Goal: Task Accomplishment & Management: Complete application form

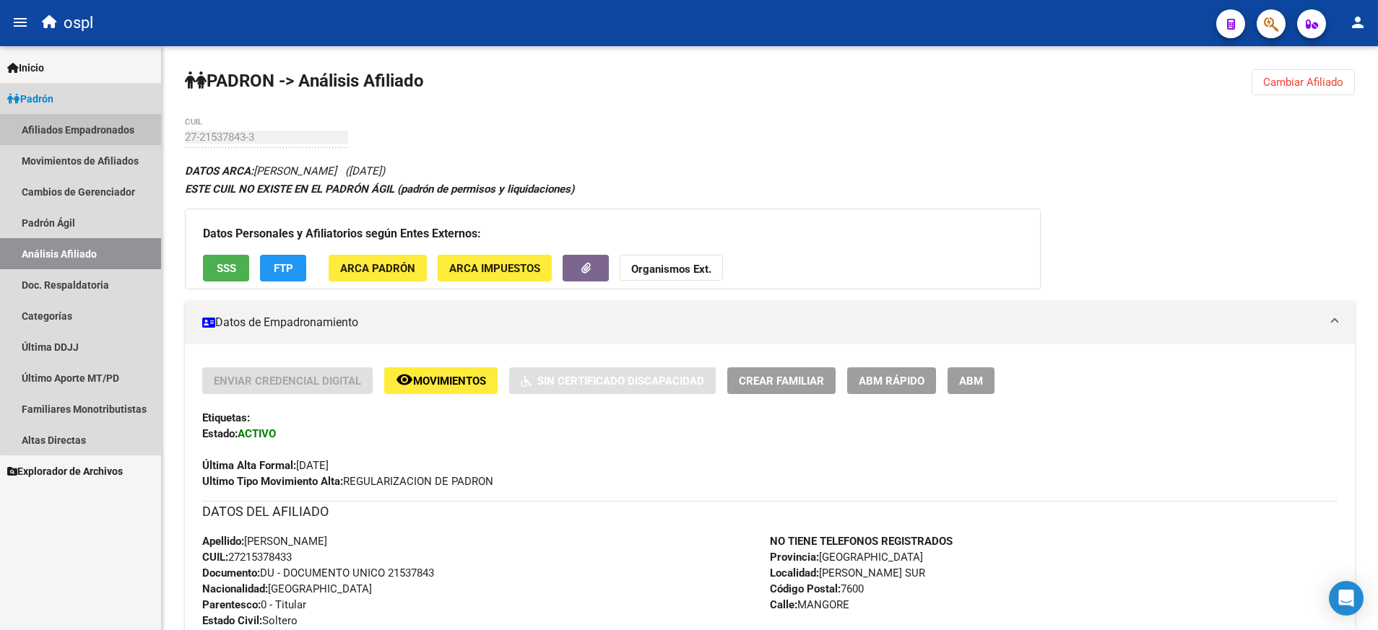
click at [83, 131] on link "Afiliados Empadronados" at bounding box center [80, 129] width 161 height 31
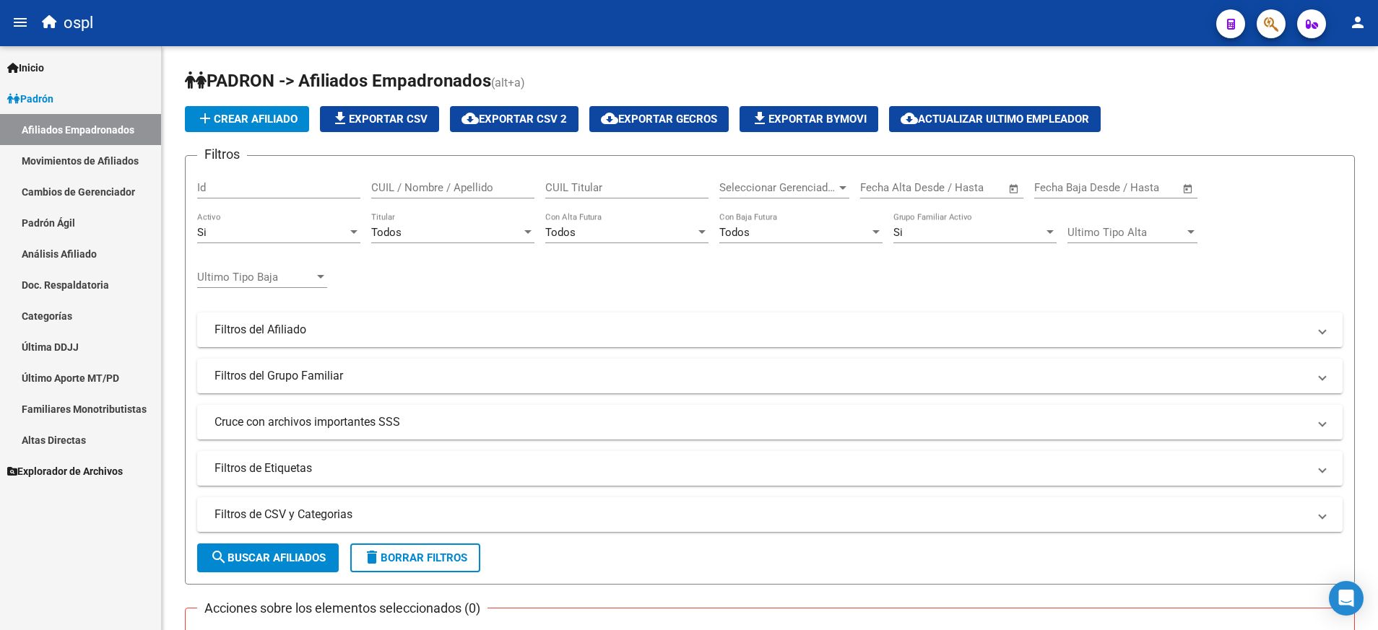
click at [443, 196] on div "CUIL / Nombre / Apellido" at bounding box center [452, 183] width 163 height 31
paste input "27327157960"
type input "27327157960"
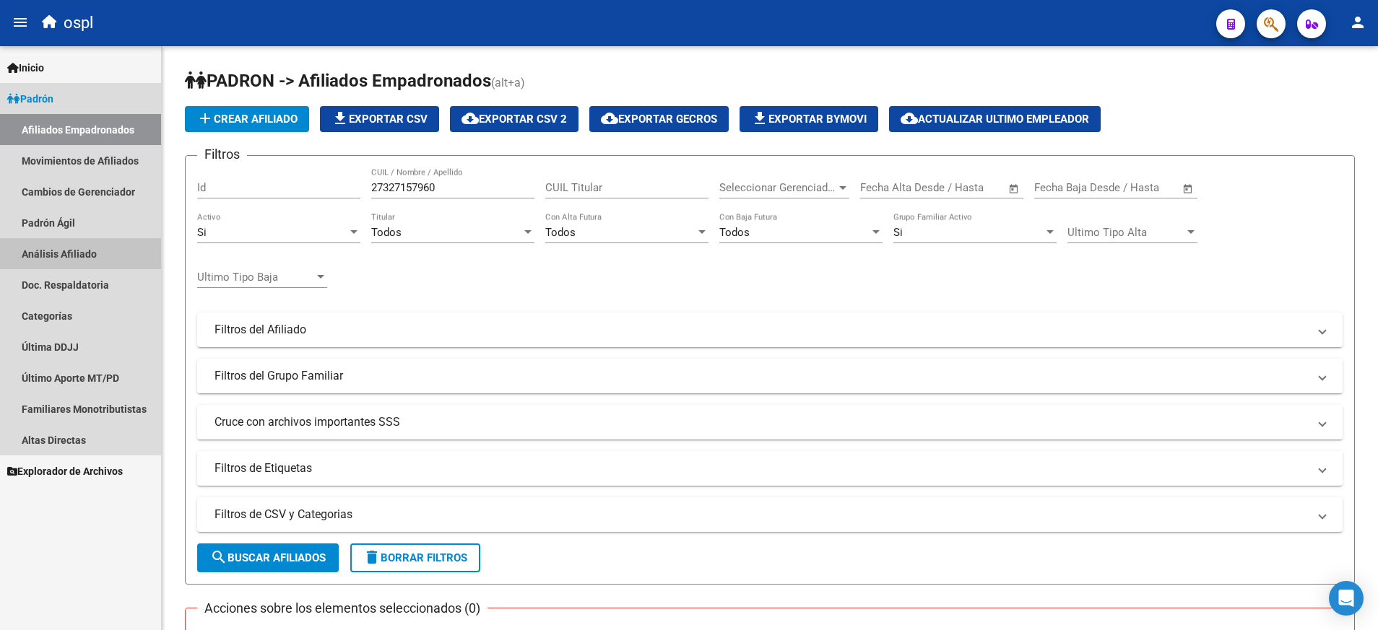
click at [88, 241] on link "Análisis Afiliado" at bounding box center [80, 253] width 161 height 31
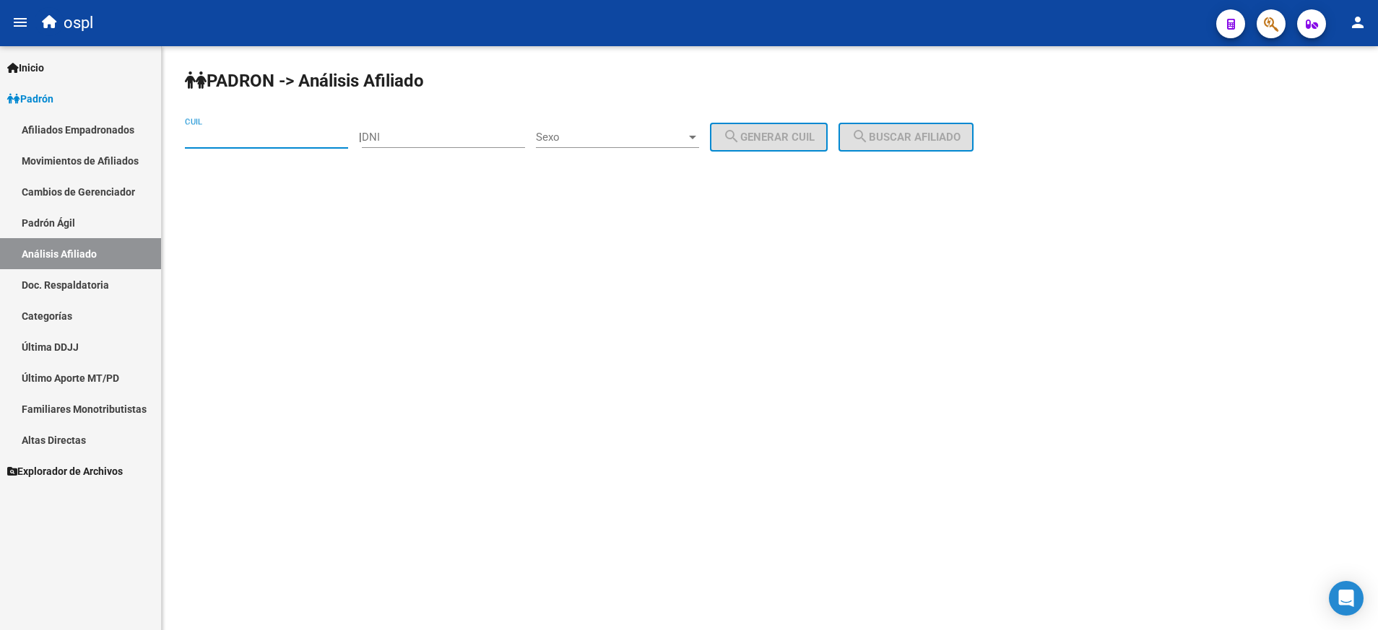
click at [274, 139] on input "CUIL" at bounding box center [266, 137] width 163 height 13
paste input "27-32715796-0"
type input "27-32715796-0"
click at [939, 134] on span "search Buscar afiliado" at bounding box center [905, 137] width 109 height 13
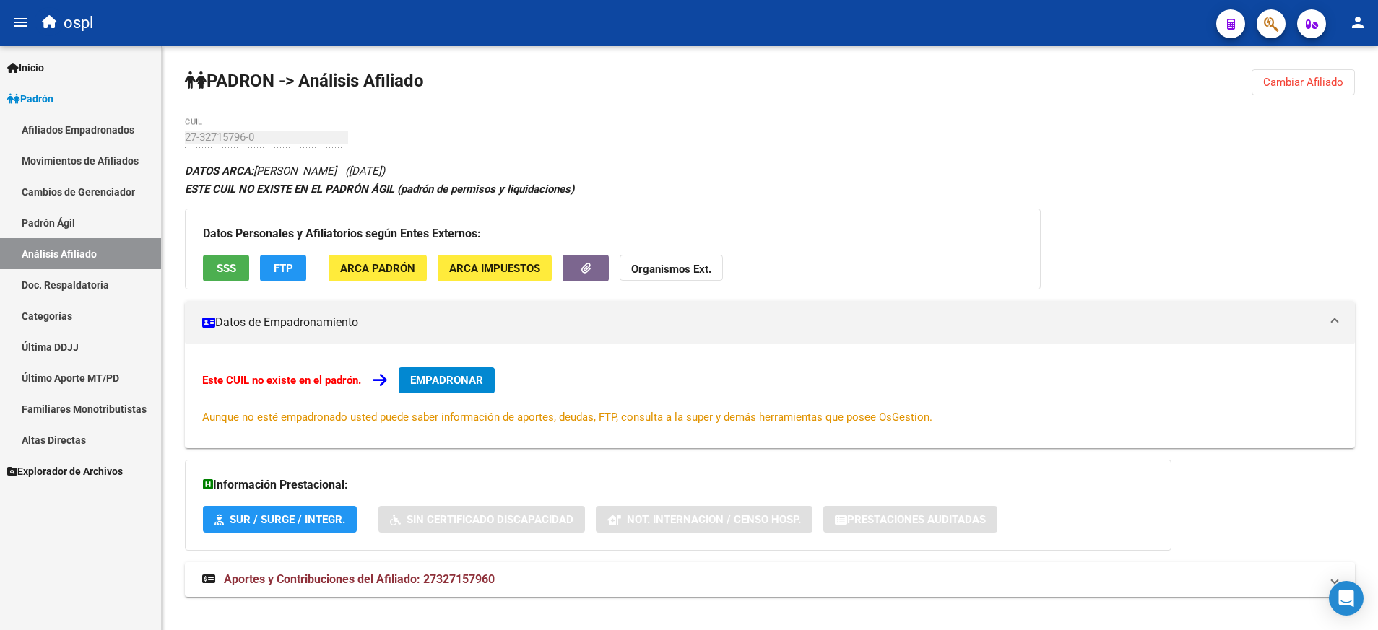
scroll to position [17, 0]
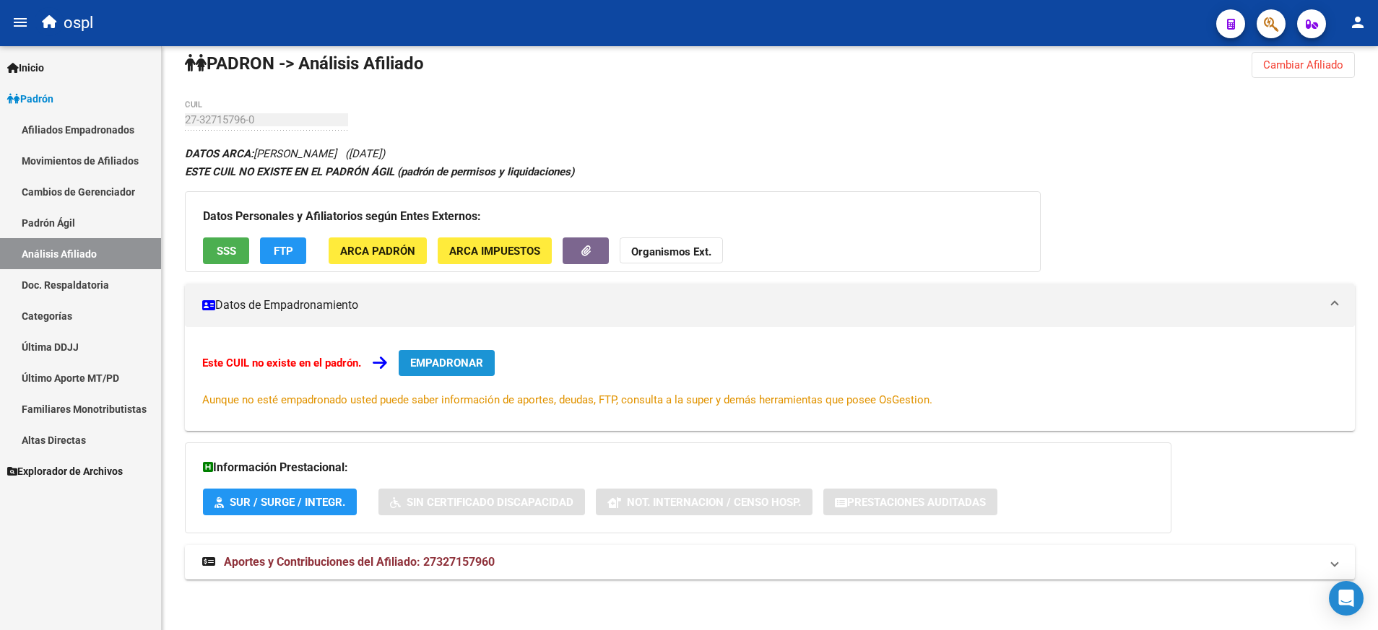
click at [464, 362] on span "EMPADRONAR" at bounding box center [446, 363] width 73 height 13
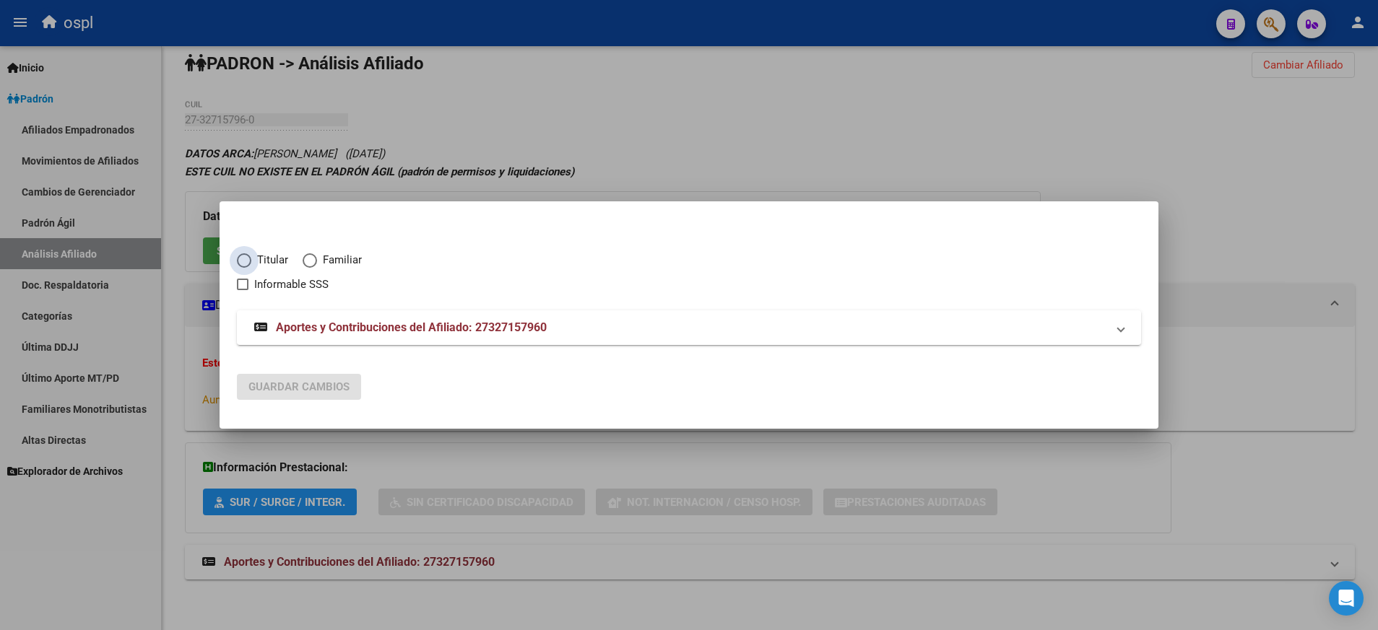
click at [244, 260] on span "Elija una opción" at bounding box center [244, 260] width 14 height 14
click at [244, 260] on input "Titular" at bounding box center [244, 260] width 14 height 14
radio input "true"
checkbox input "true"
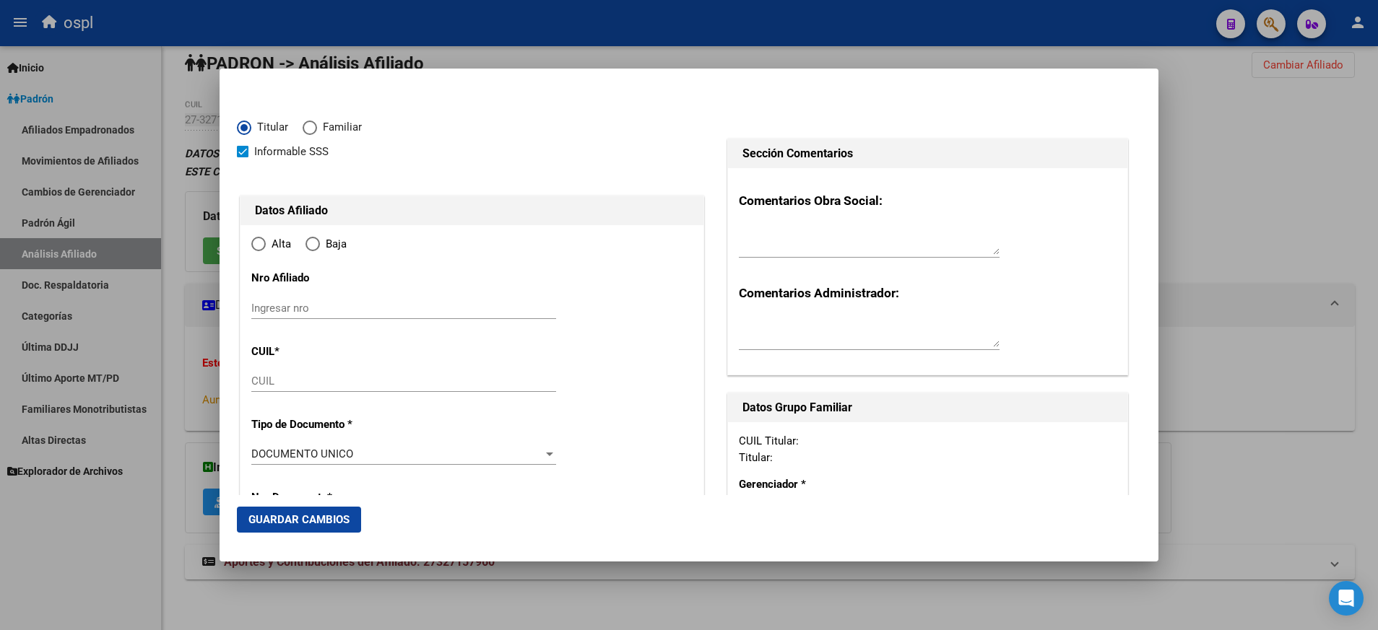
type input "27-32715796-0"
radio input "true"
type input "32715796"
type input "AVALO"
type input "[PERSON_NAME]"
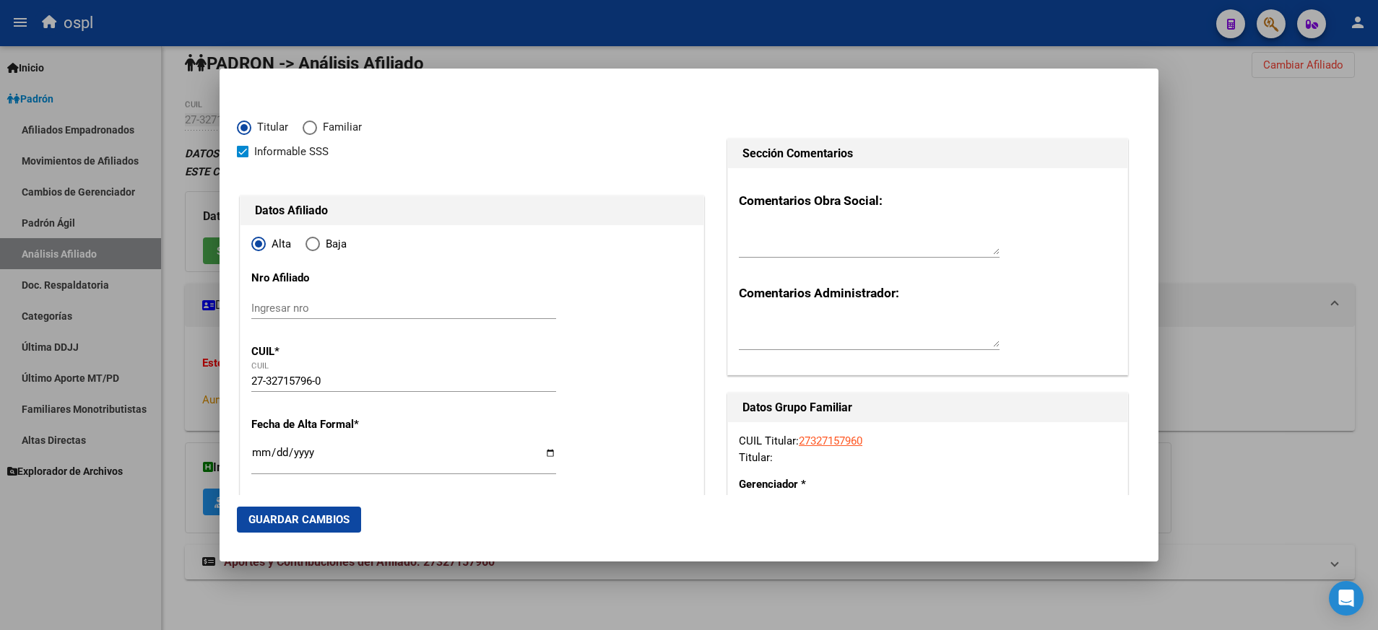
type input "[DATE]"
type input "GUERNICA"
type input "1862"
type input "Cale 104"
type input "135"
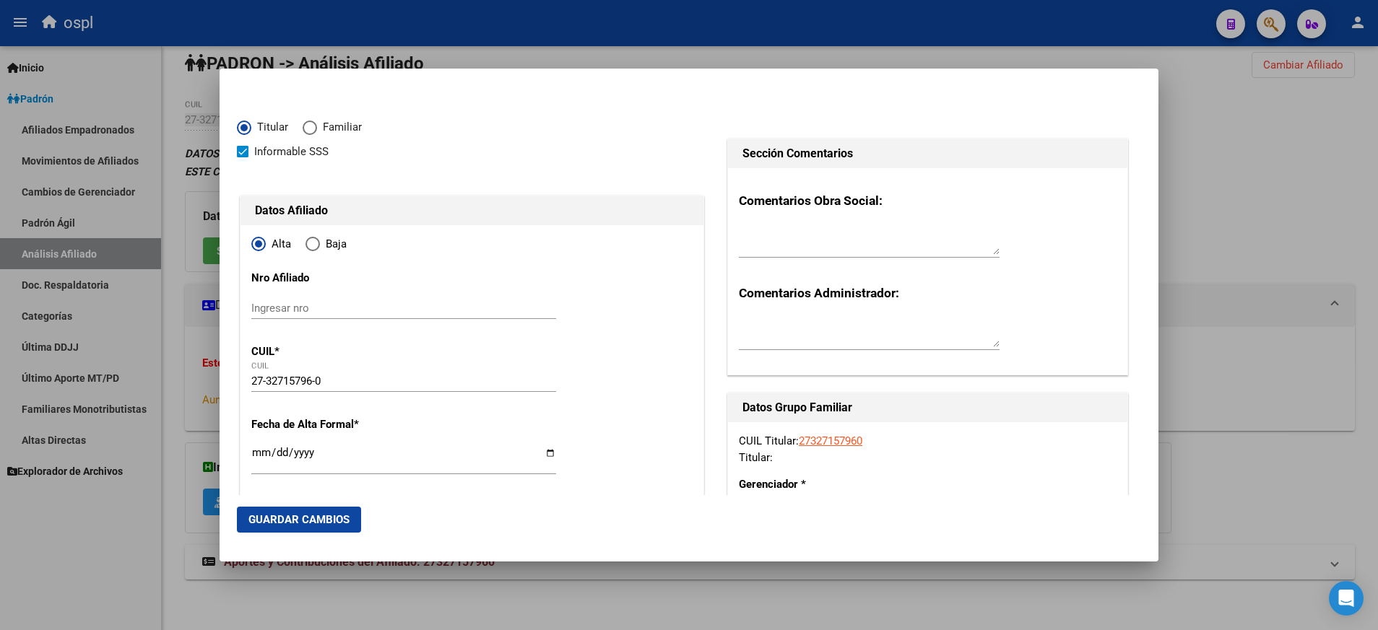
type input "GUERNICA"
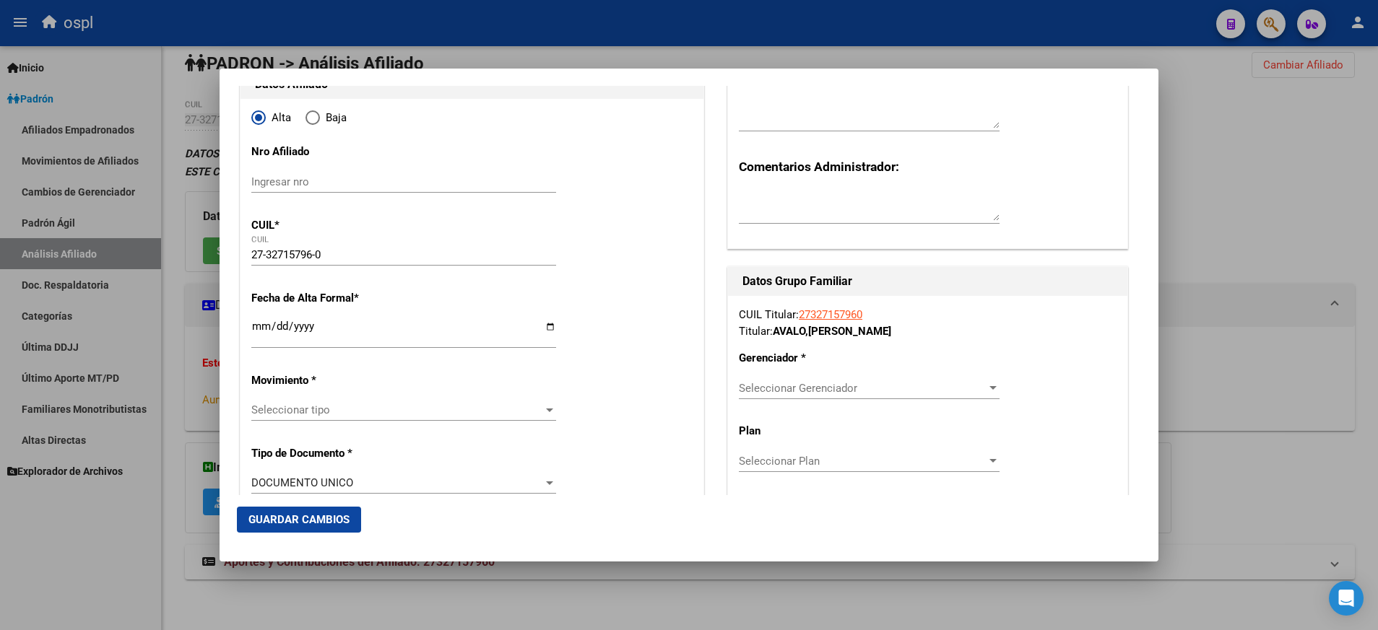
scroll to position [128, 0]
click at [546, 327] on input "Ingresar fecha" at bounding box center [403, 330] width 305 height 23
click at [546, 327] on input "[DATE]" at bounding box center [403, 330] width 305 height 23
type input "[DATE]"
click at [543, 414] on div at bounding box center [549, 409] width 13 height 12
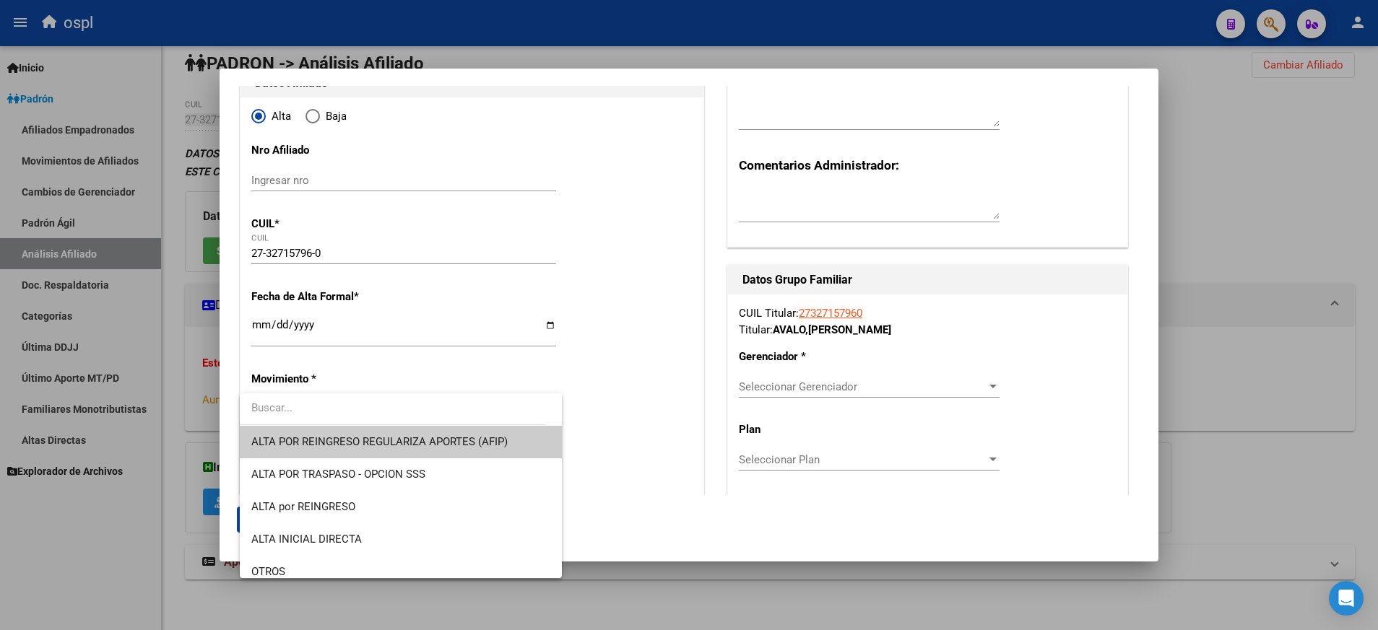
click at [526, 443] on span "ALTA POR REINGRESO REGULARIZA APORTES (AFIP)" at bounding box center [400, 442] width 299 height 32
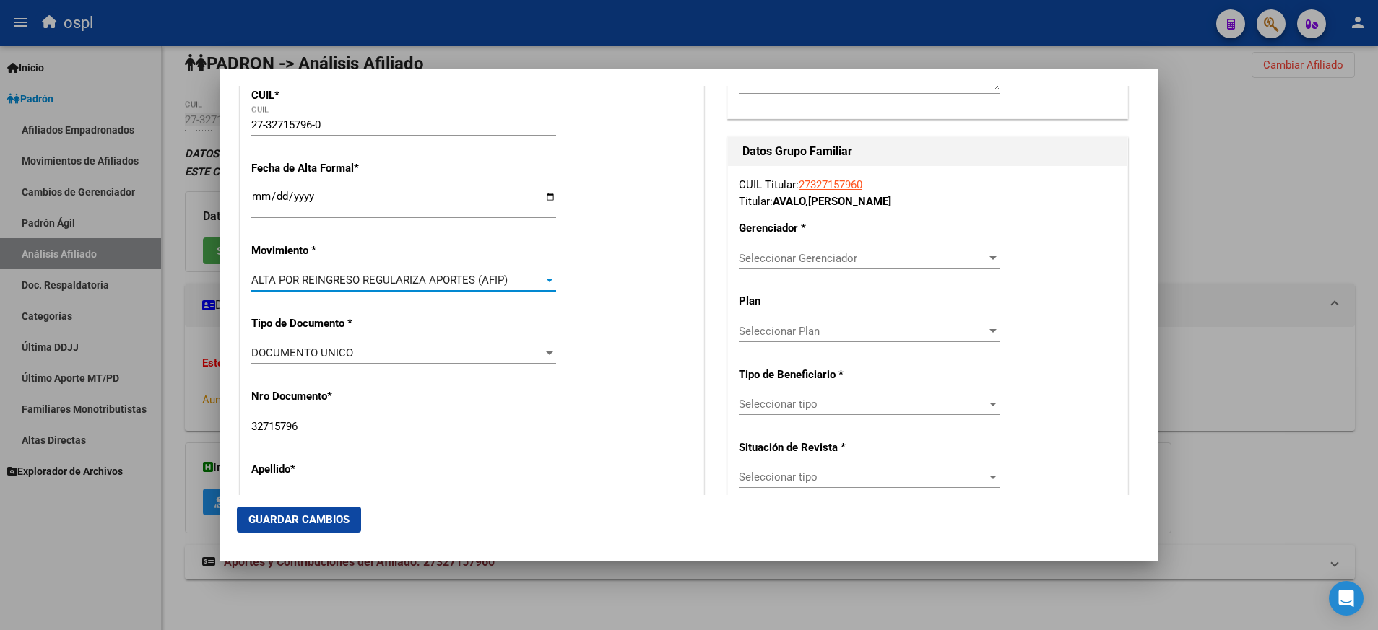
scroll to position [254, 0]
click at [986, 407] on div at bounding box center [992, 407] width 13 height 12
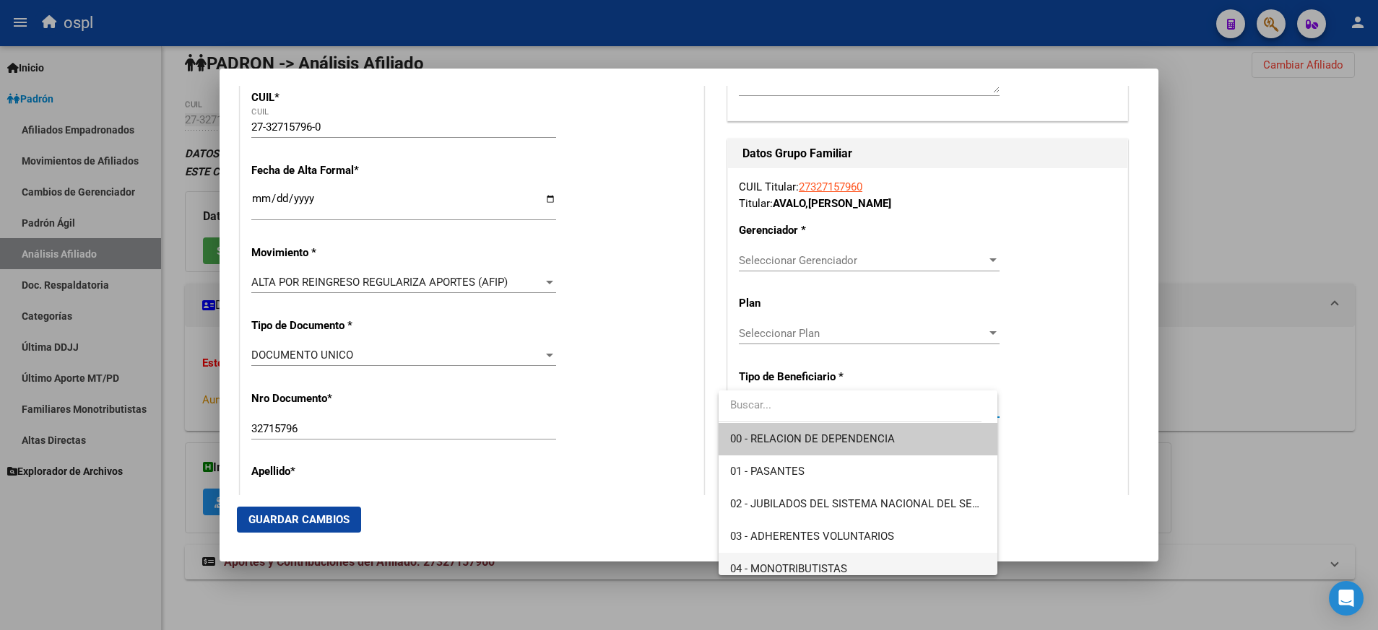
click at [910, 561] on span "04 - MONOTRIBUTISTAS" at bounding box center [858, 569] width 256 height 32
type input "27-32715796-0"
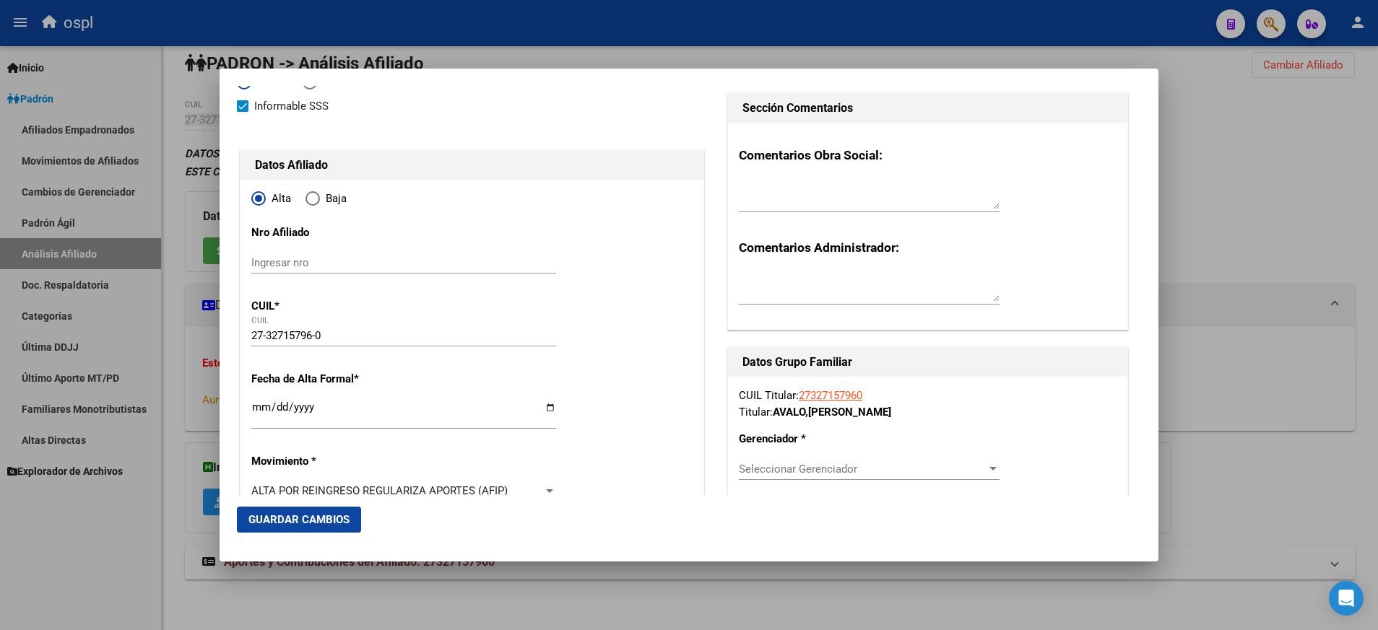
scroll to position [0, 0]
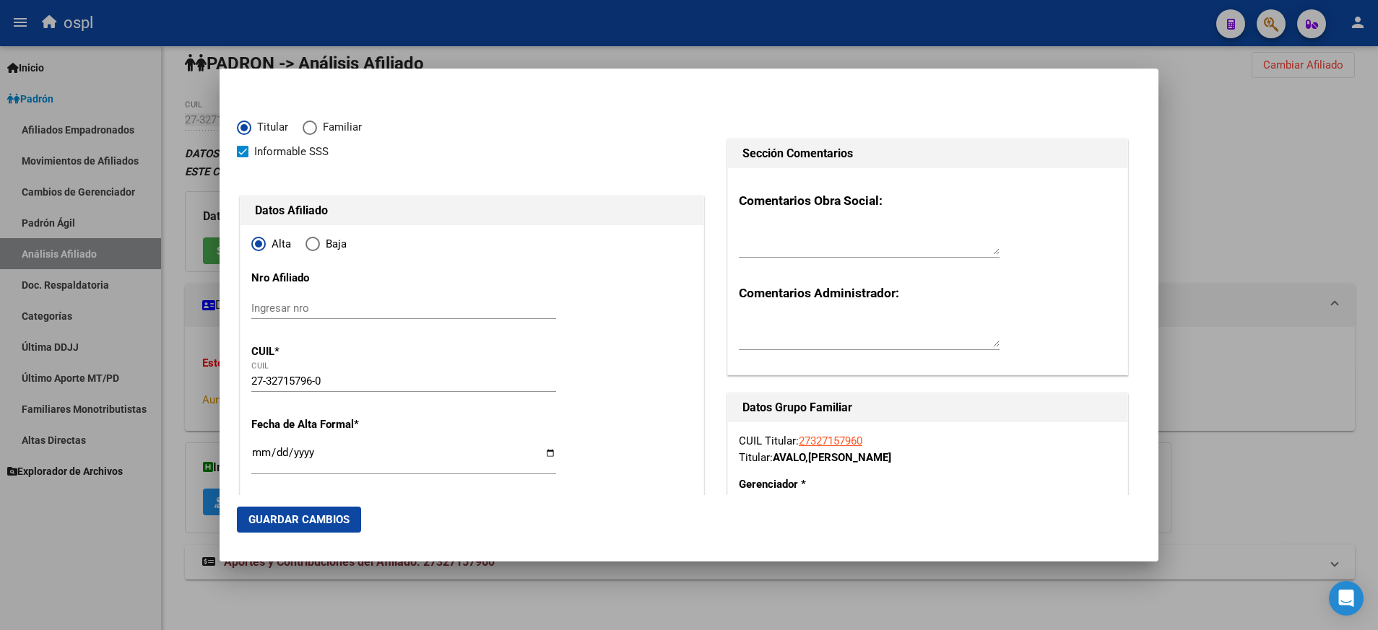
click at [303, 517] on span "Guardar Cambios" at bounding box center [298, 519] width 101 height 13
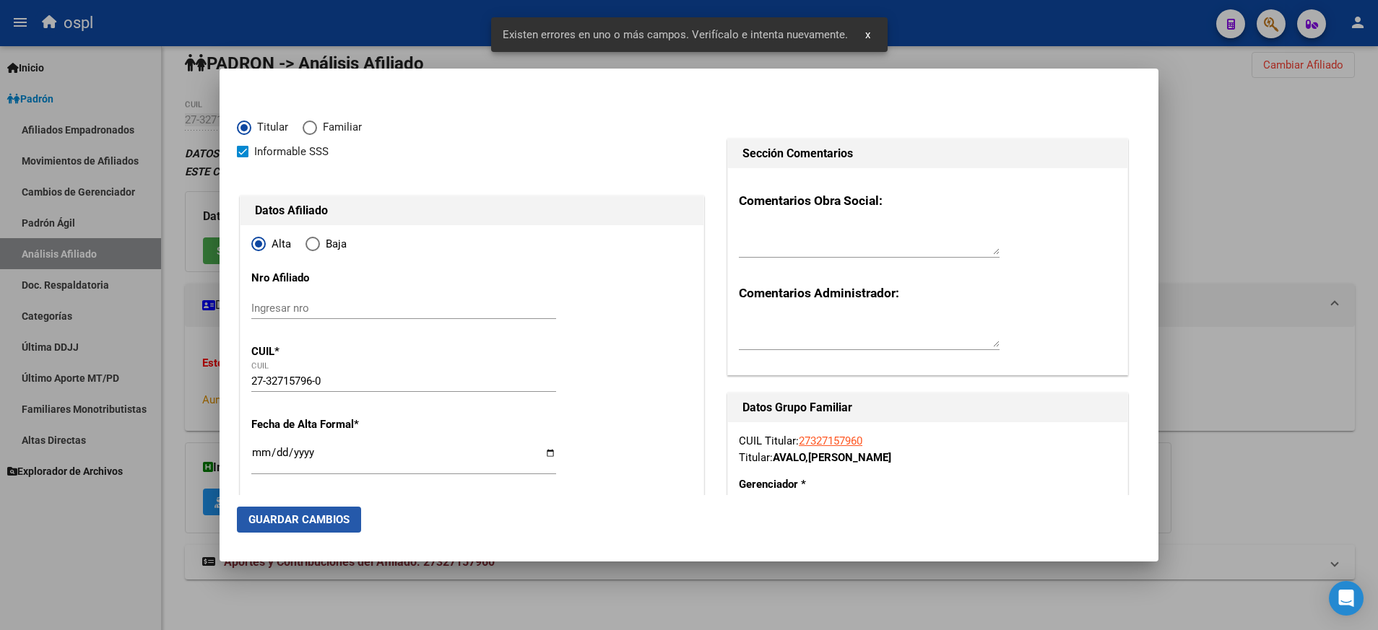
click at [303, 517] on span "Guardar Cambios" at bounding box center [298, 519] width 101 height 13
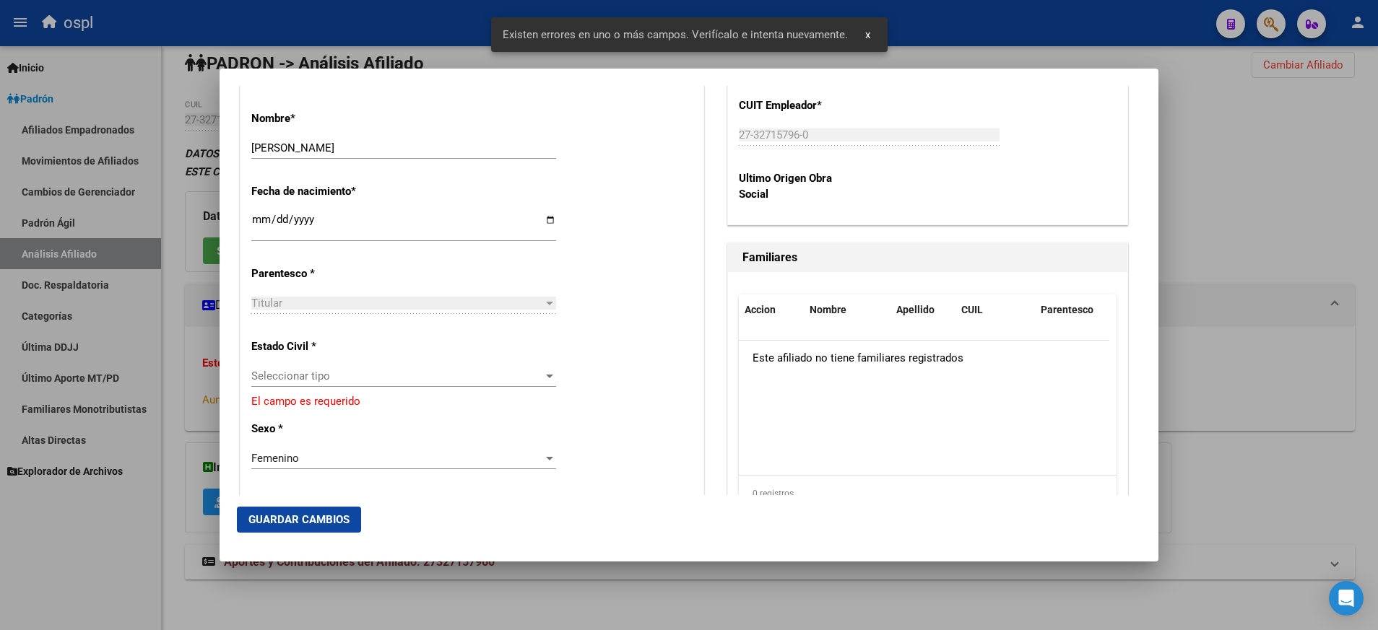
scroll to position [682, 0]
click at [546, 381] on div at bounding box center [549, 375] width 13 height 12
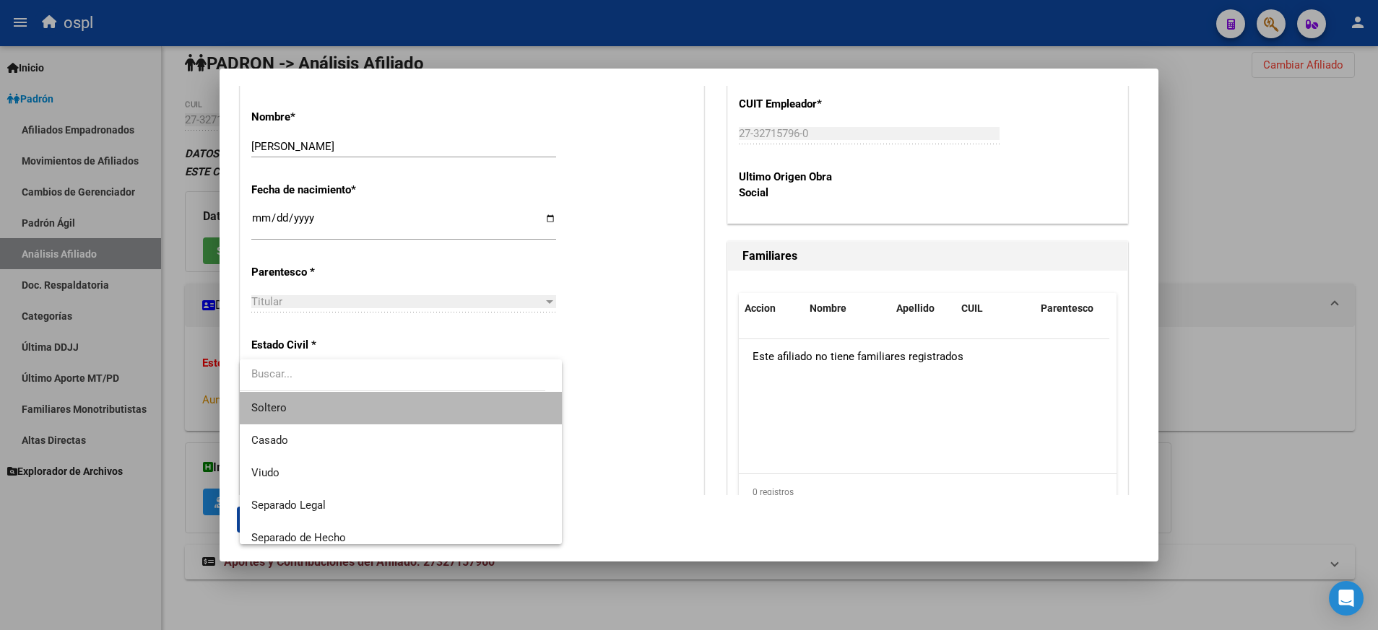
click at [509, 412] on span "Soltero" at bounding box center [400, 408] width 299 height 32
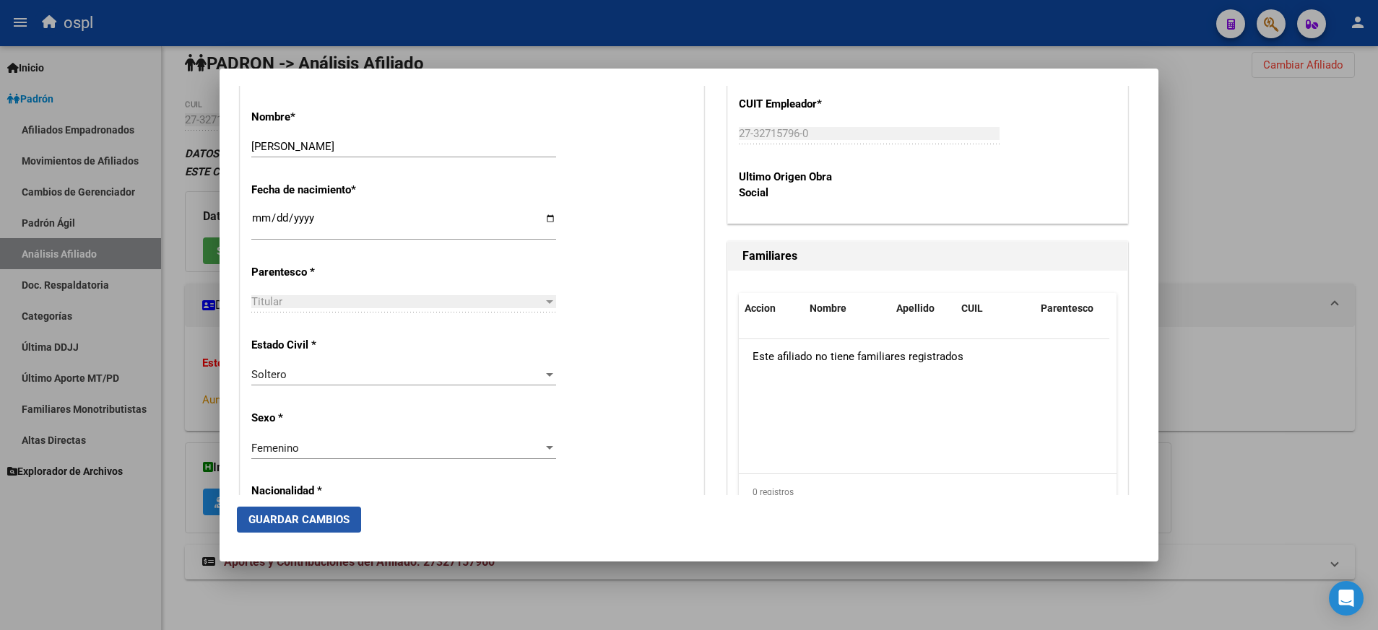
click at [295, 519] on span "Guardar Cambios" at bounding box center [298, 519] width 101 height 13
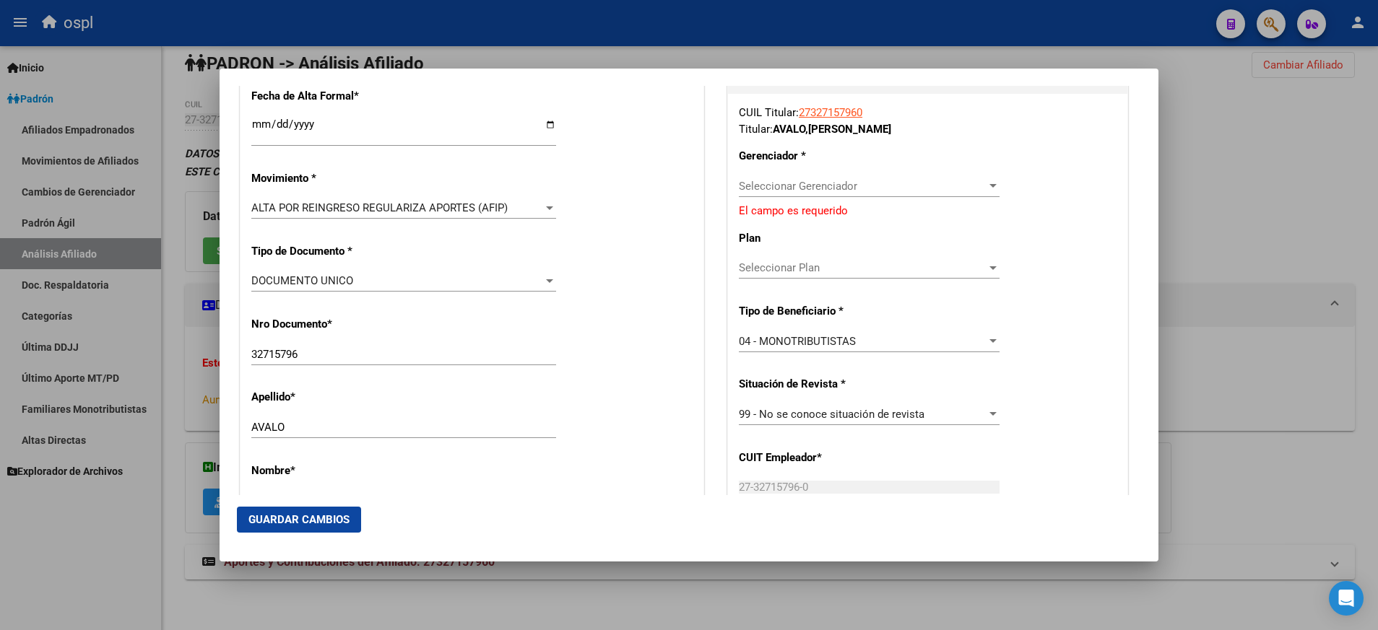
scroll to position [326, 0]
click at [986, 191] on div at bounding box center [992, 189] width 13 height 12
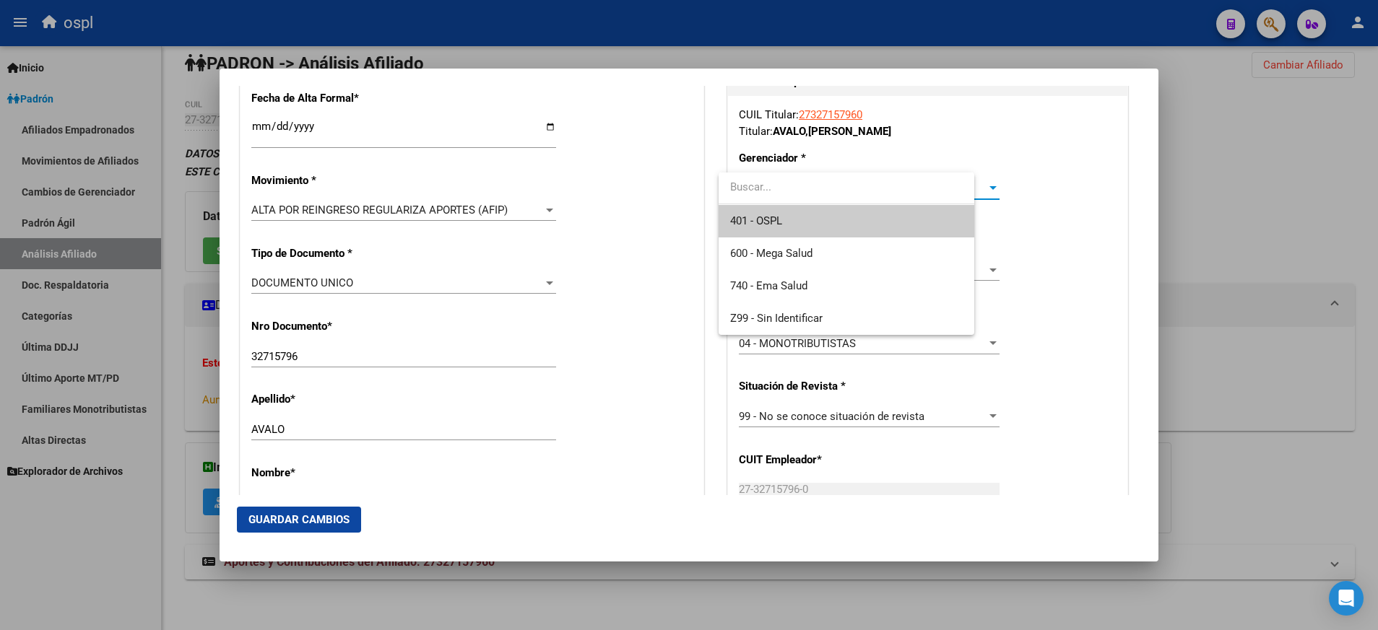
click at [984, 191] on div "Titular Familiar Informable SSS Datos Afiliado Alta Baja Nro Afiliado Ingresar …" at bounding box center [689, 315] width 1378 height 630
click at [967, 222] on span "401 - OSPL" at bounding box center [858, 221] width 256 height 32
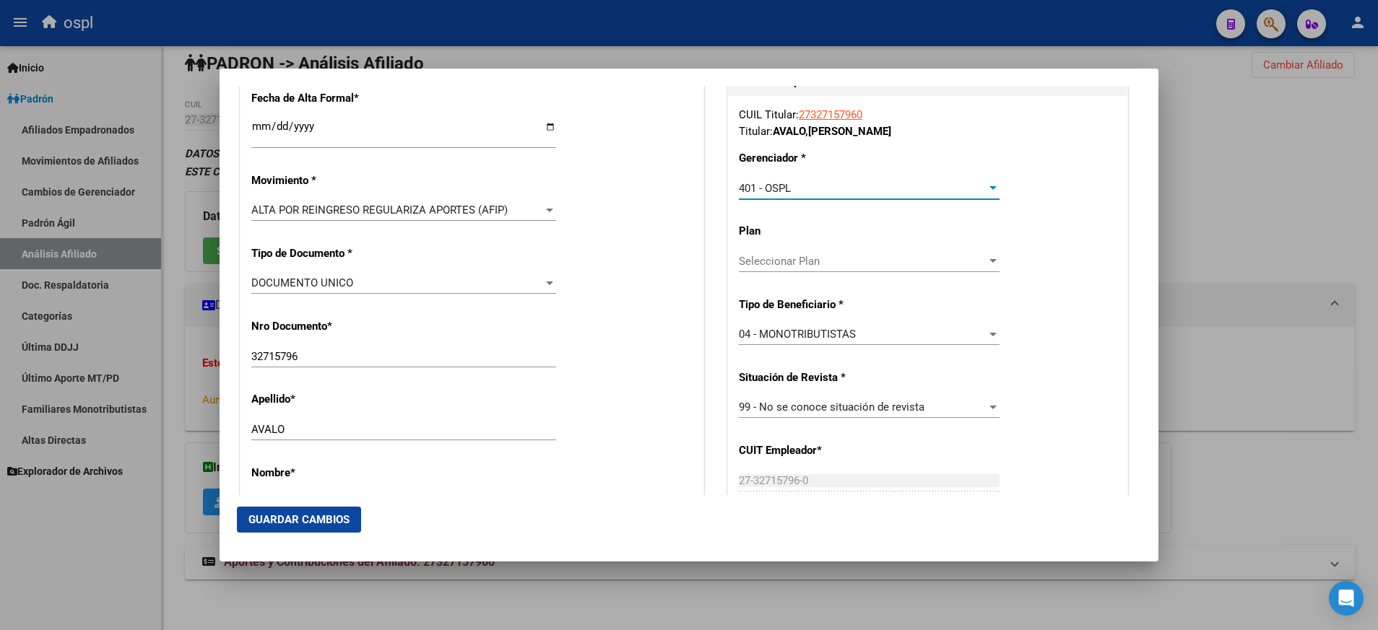
click at [989, 189] on div at bounding box center [992, 188] width 7 height 4
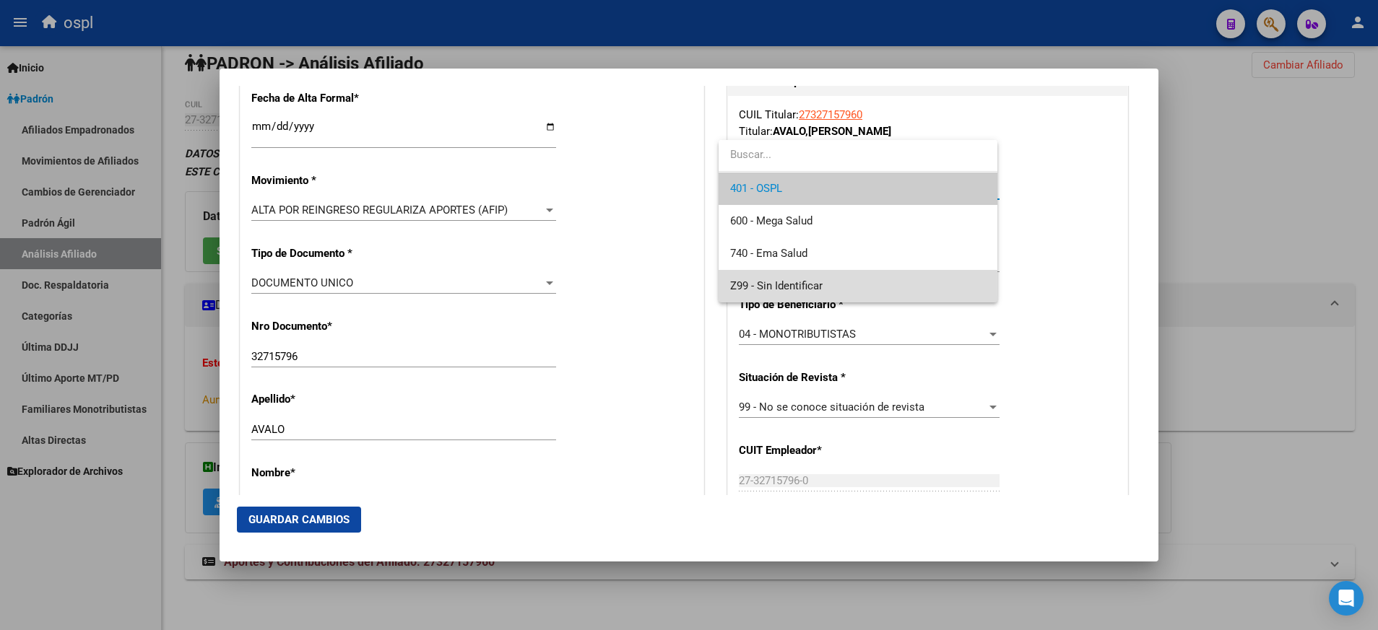
click at [946, 282] on span "Z99 - Sin Identificar" at bounding box center [858, 286] width 256 height 32
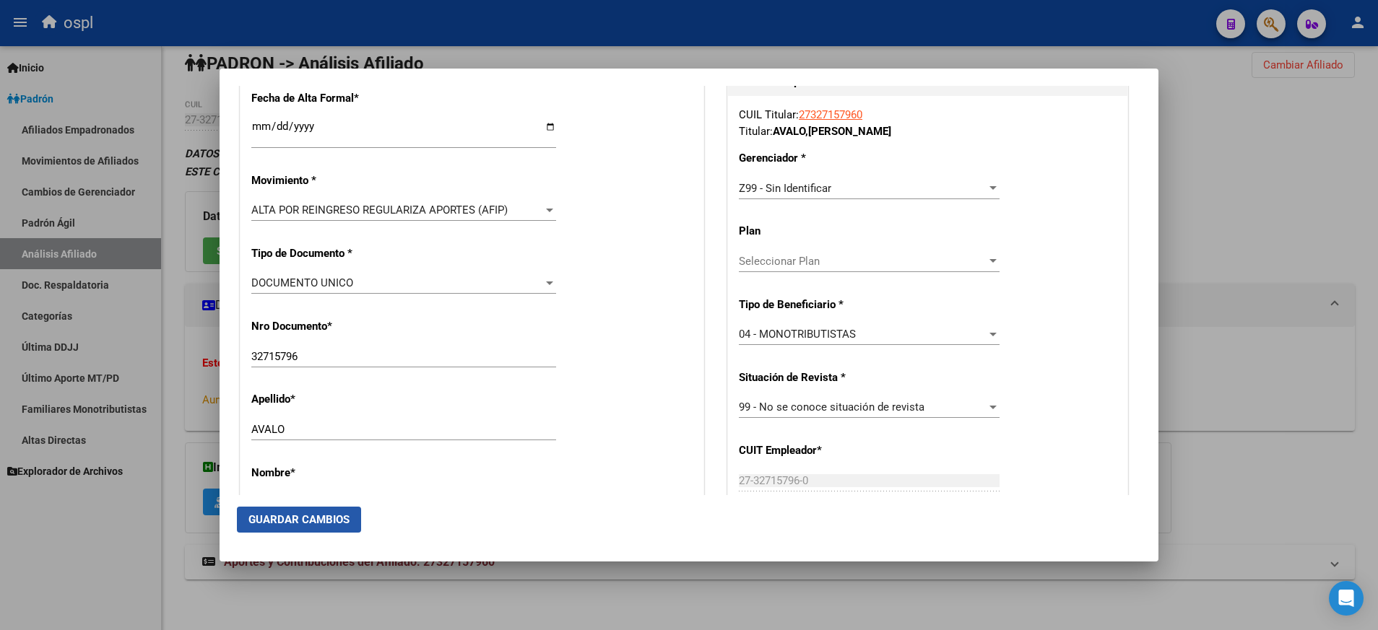
click at [331, 512] on button "Guardar Cambios" at bounding box center [299, 520] width 124 height 26
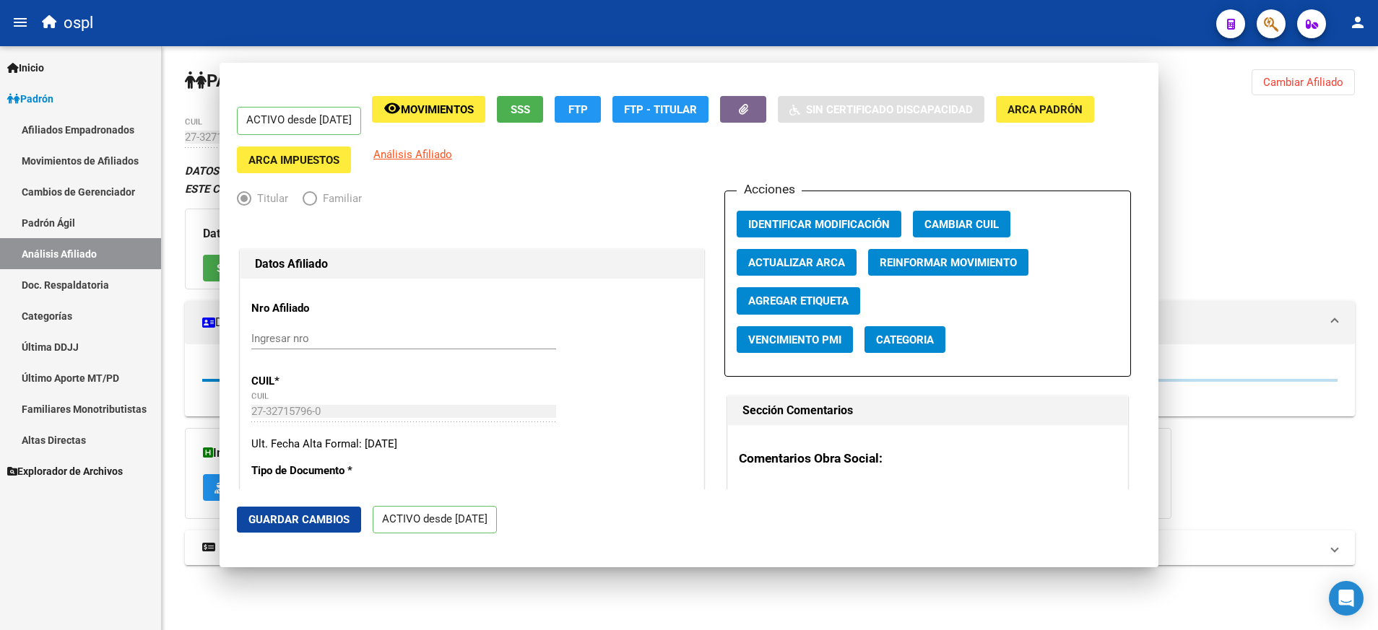
scroll to position [0, 0]
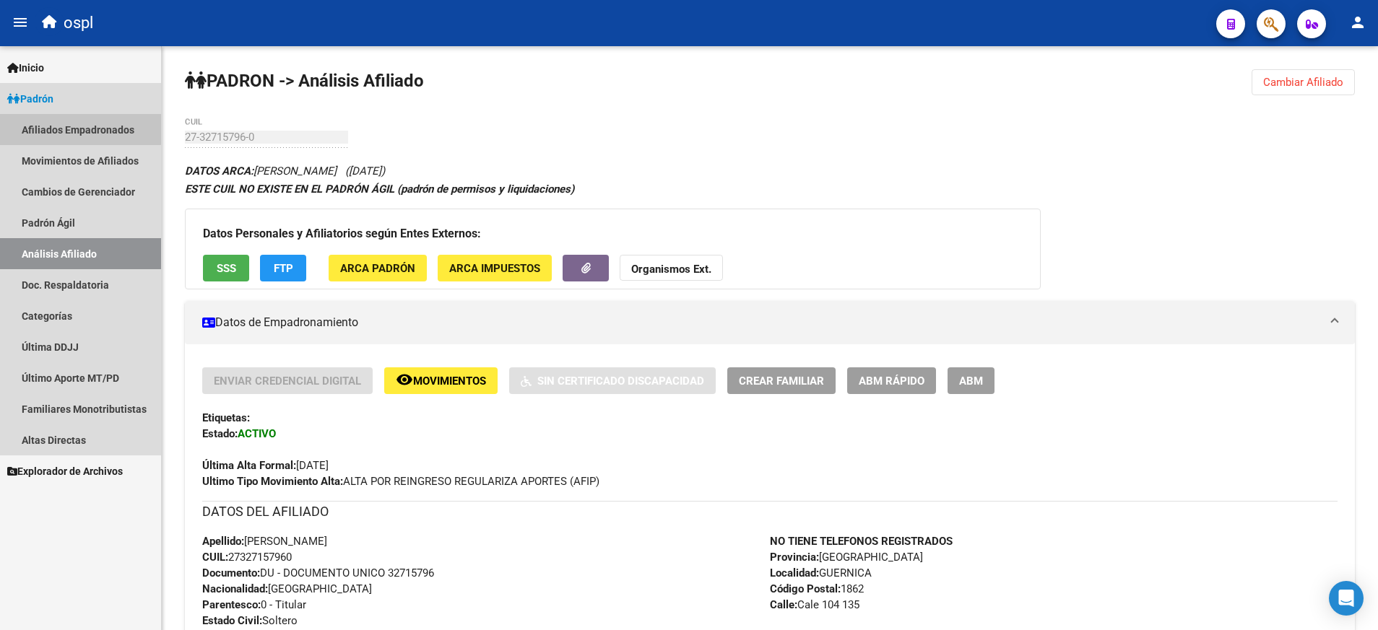
click at [74, 125] on link "Afiliados Empadronados" at bounding box center [80, 129] width 161 height 31
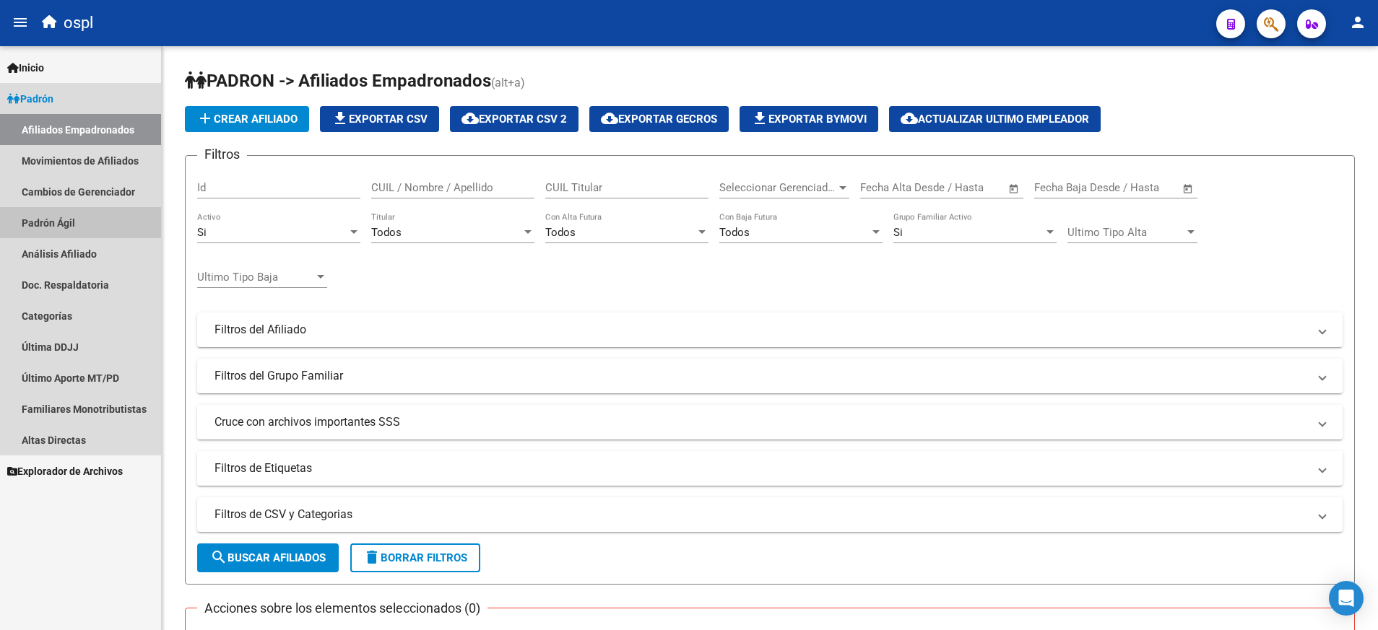
click at [83, 236] on link "Padrón Ágil" at bounding box center [80, 222] width 161 height 31
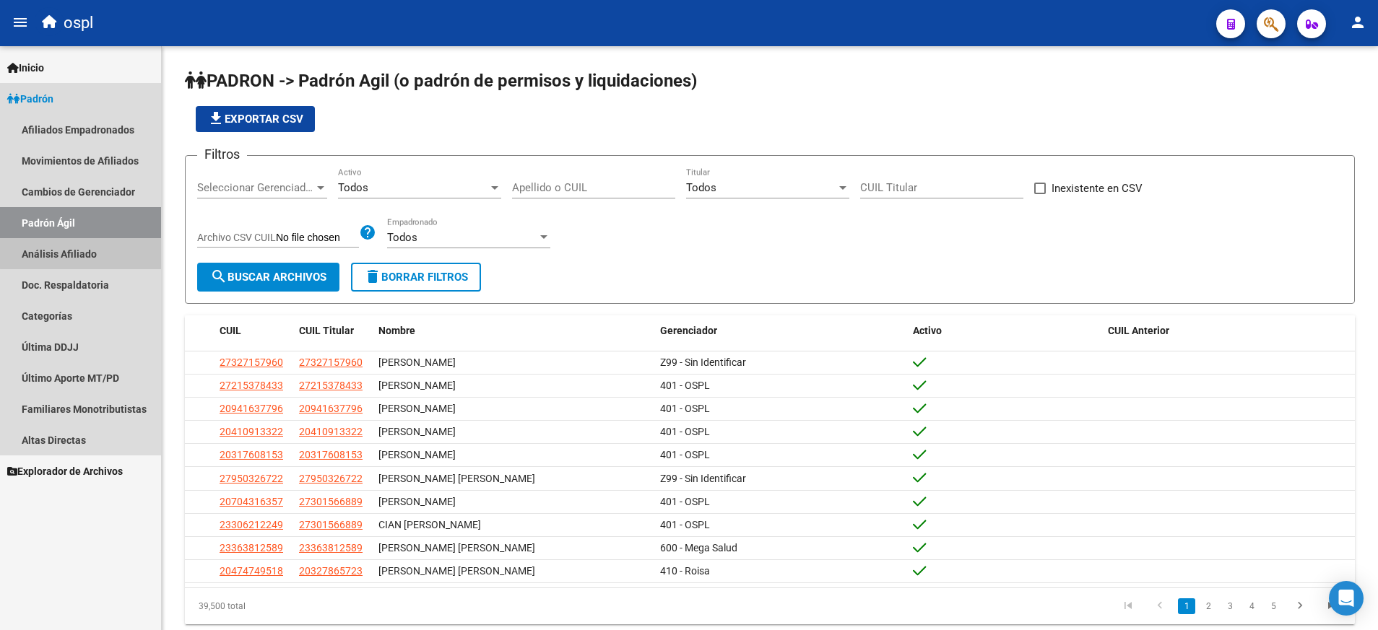
click at [84, 247] on link "Análisis Afiliado" at bounding box center [80, 253] width 161 height 31
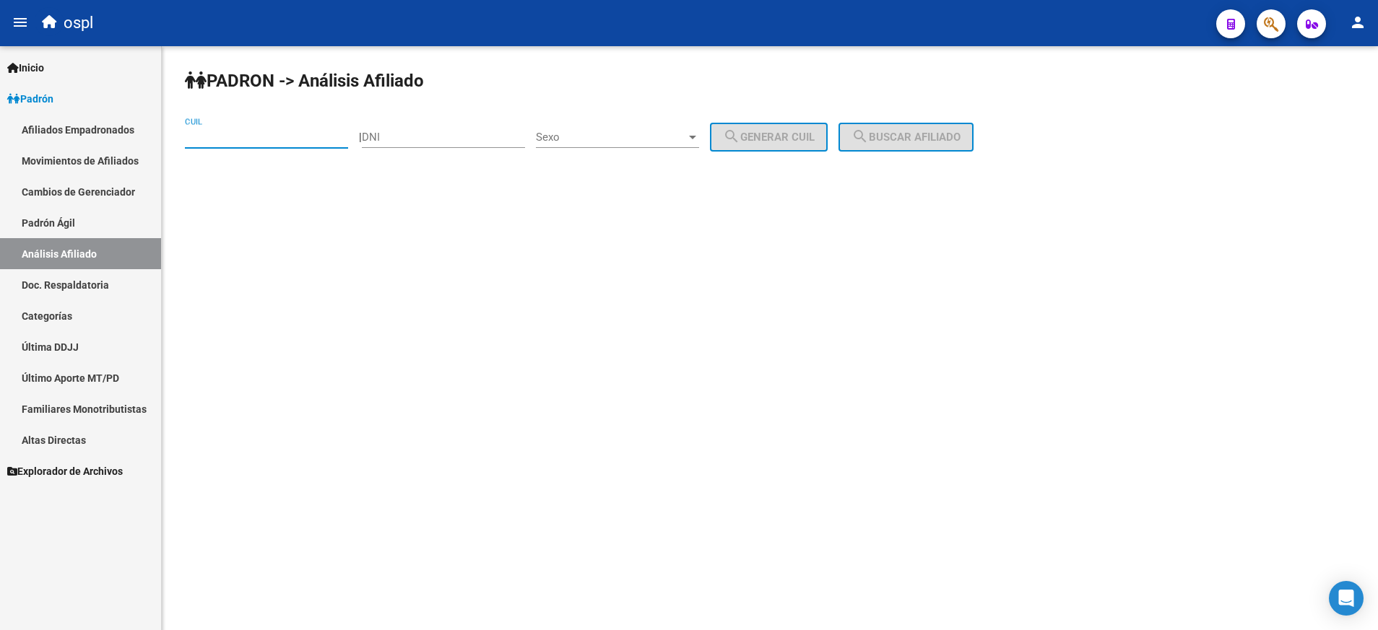
click at [287, 132] on input "CUIL" at bounding box center [266, 137] width 163 height 13
paste input "27-40745063-4"
type input "27-40745063-4"
click at [909, 131] on span "search Buscar afiliado" at bounding box center [905, 137] width 109 height 13
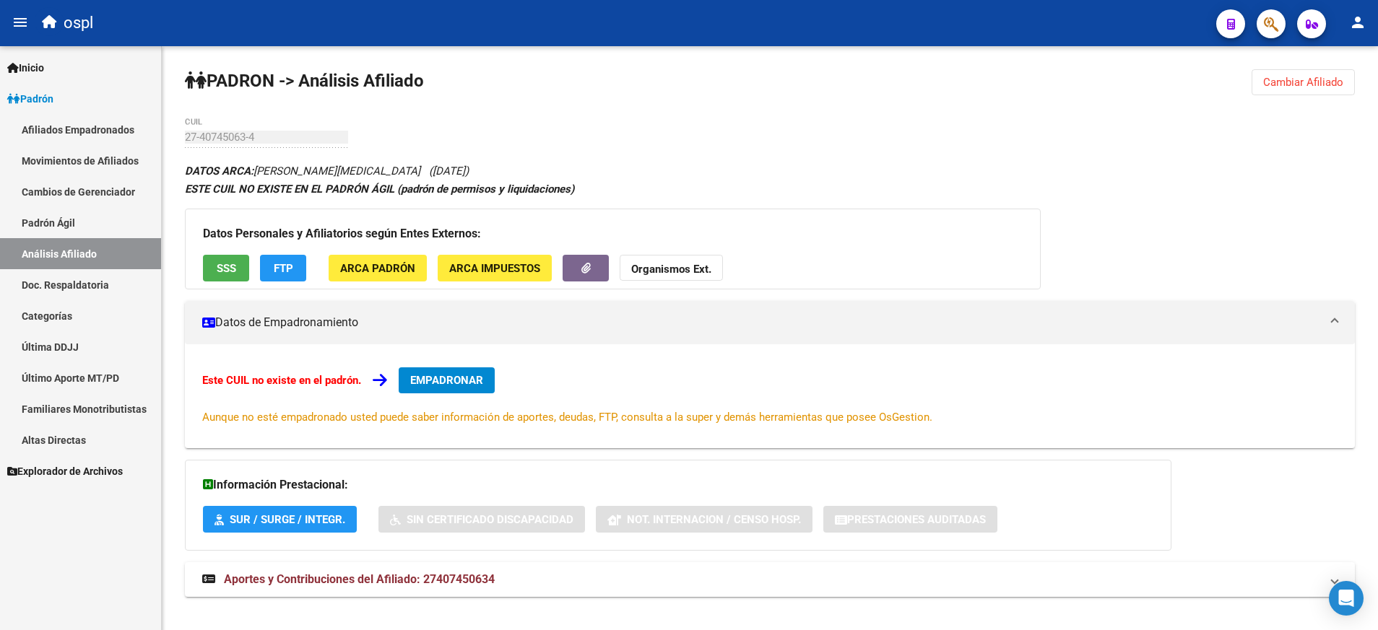
click at [475, 583] on span "Aportes y Contribuciones del Afiliado: 27407450634" at bounding box center [359, 580] width 271 height 14
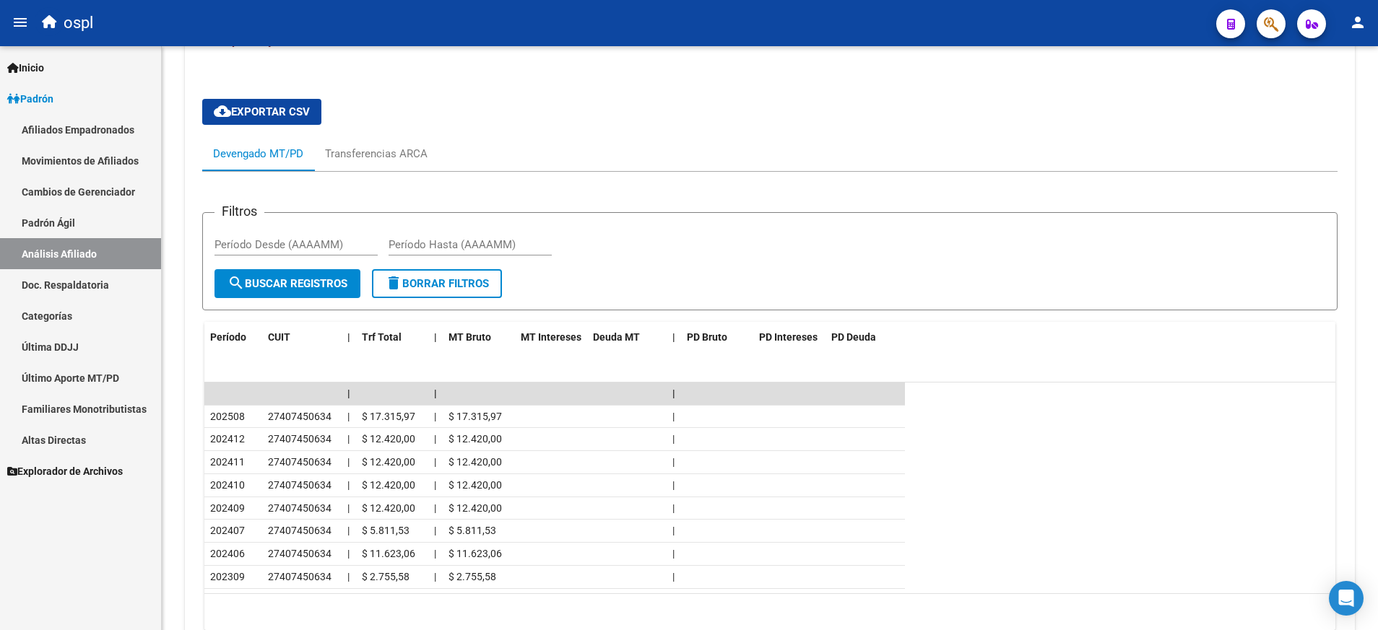
scroll to position [575, 0]
